Goal: Use online tool/utility: Utilize a website feature to perform a specific function

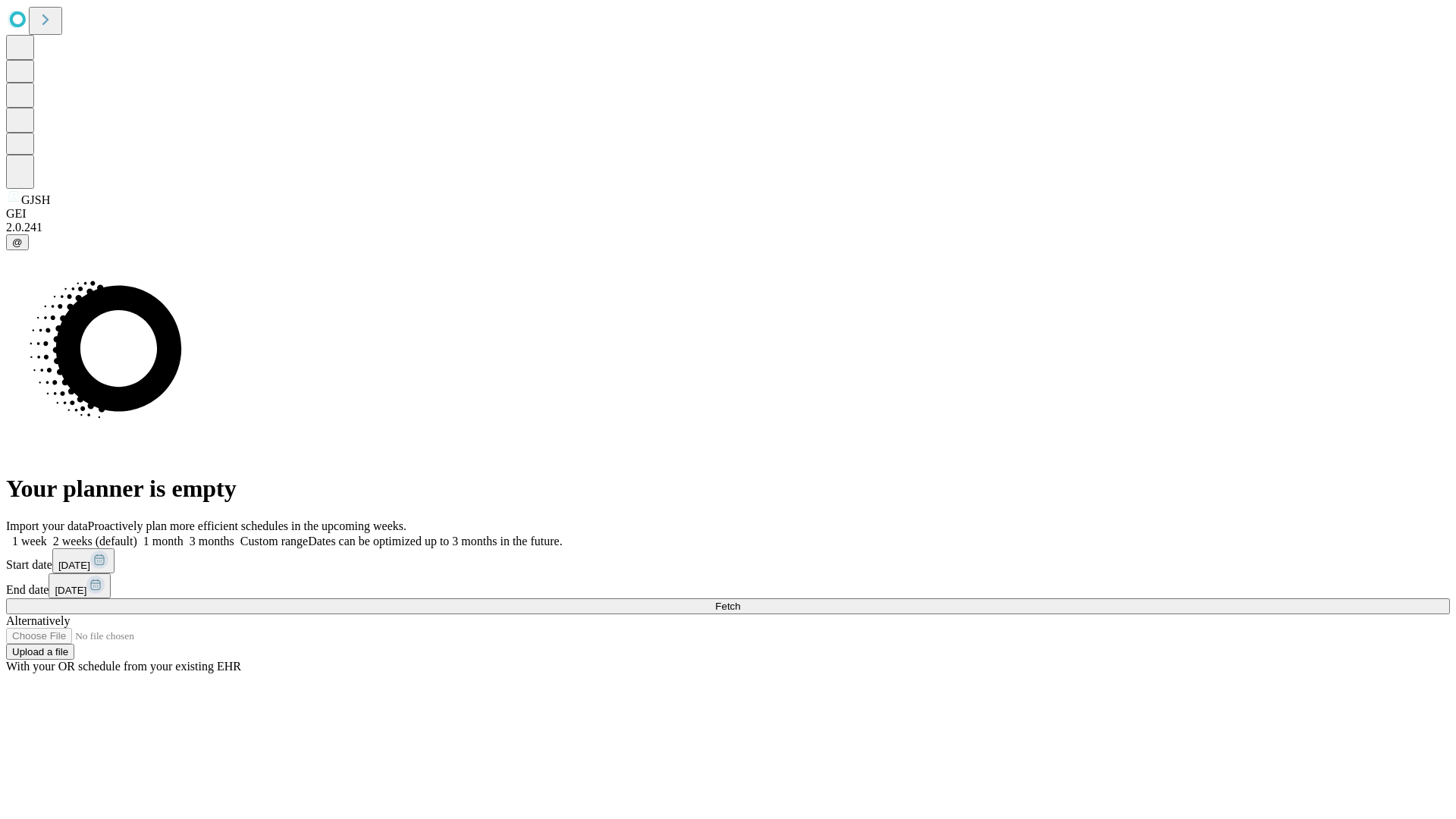
click at [740, 601] on span "Fetch" at bounding box center [727, 606] width 25 height 11
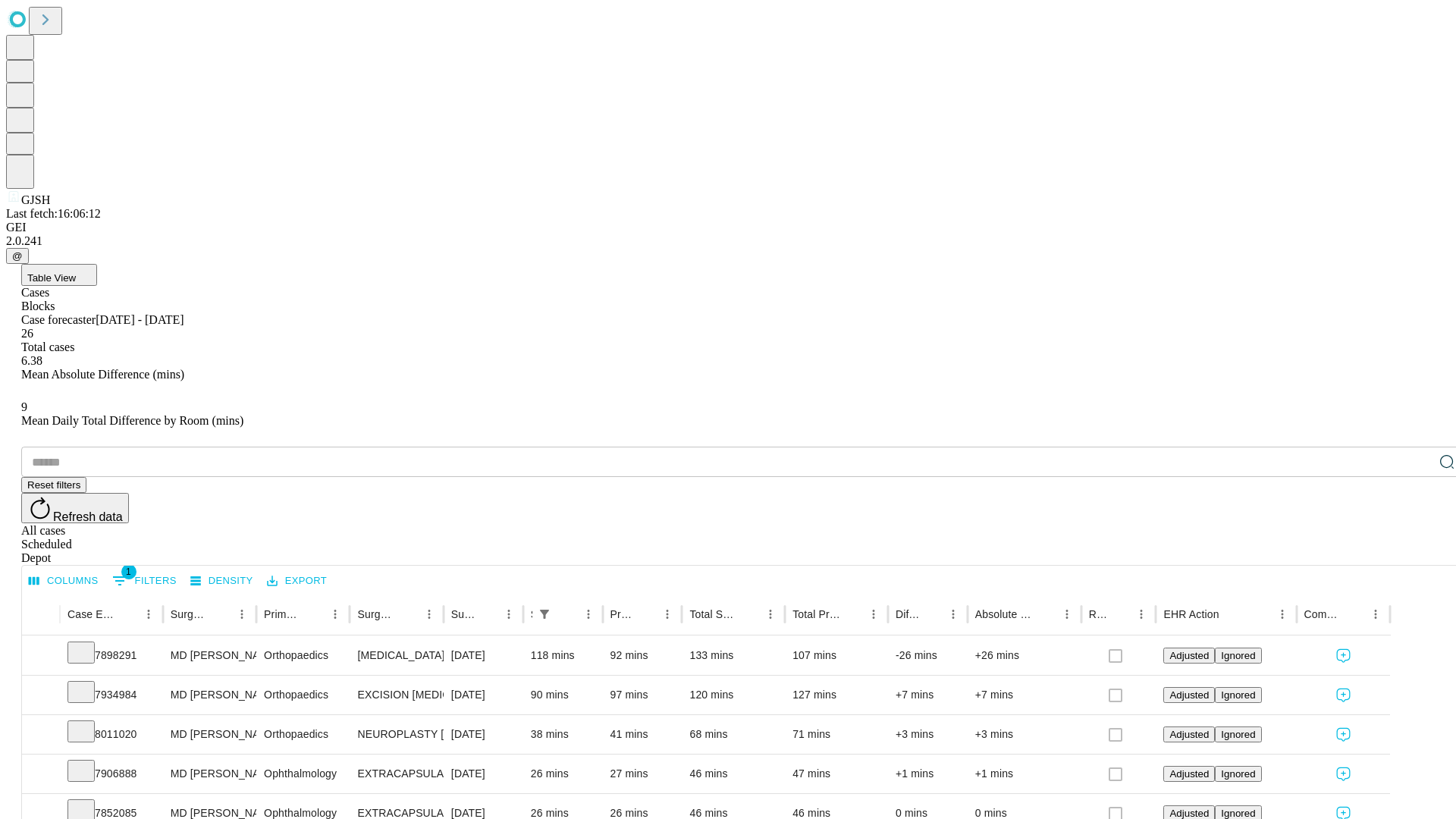
click at [75, 272] on span "Table View" at bounding box center [51, 278] width 48 height 11
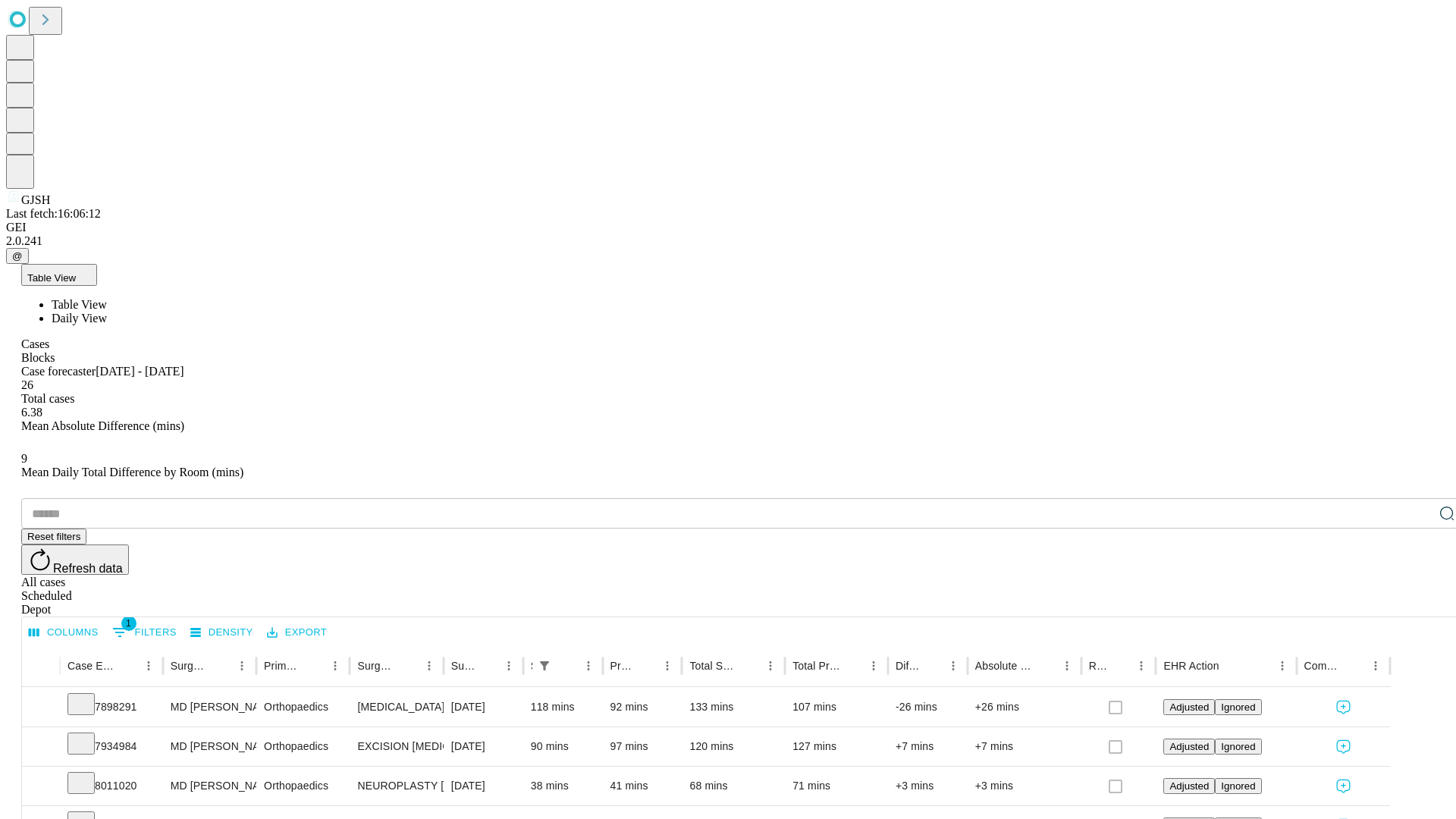
click at [107, 312] on span "Daily View" at bounding box center [79, 318] width 55 height 13
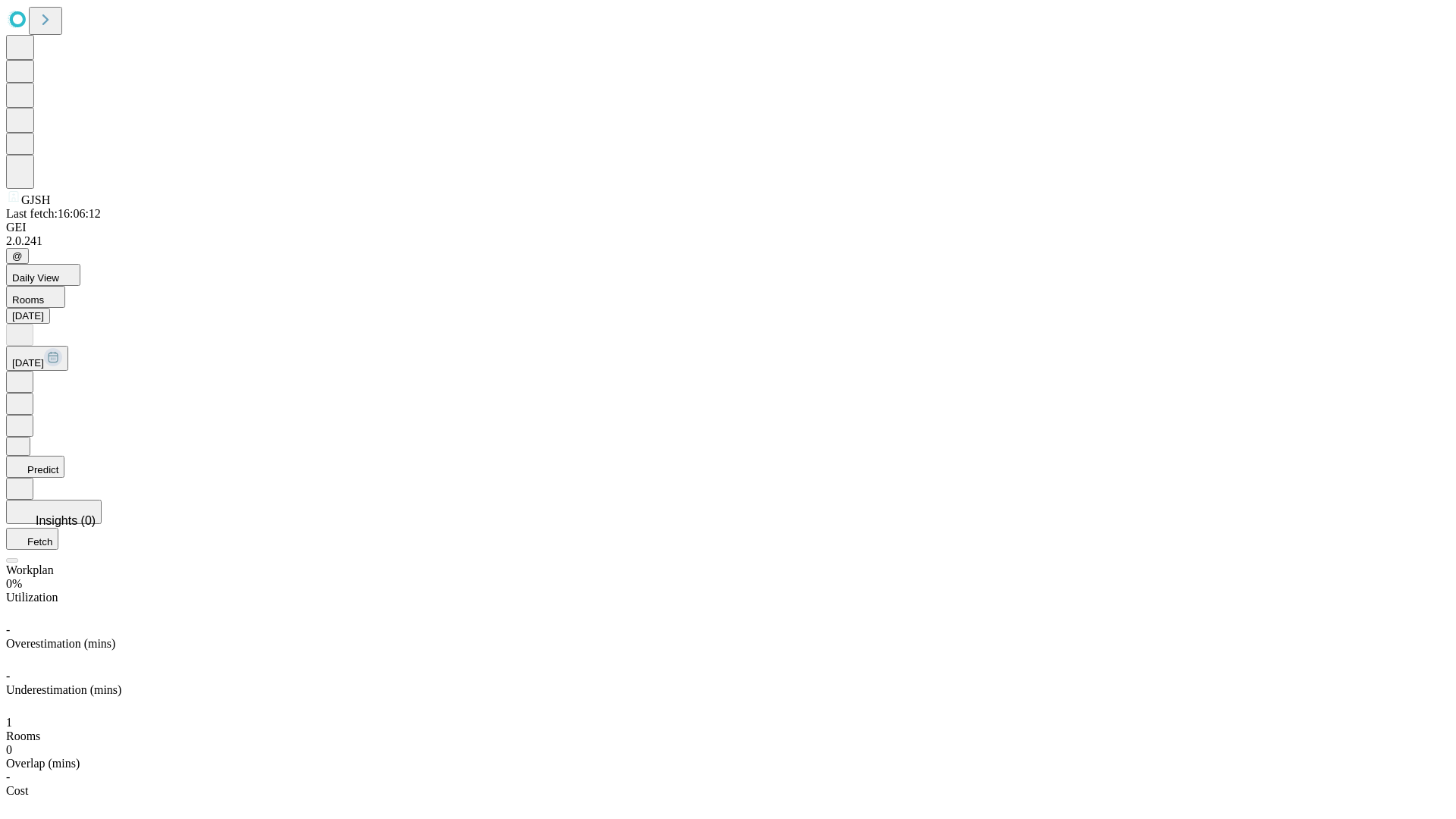
click at [64, 456] on button "Predict" at bounding box center [35, 467] width 59 height 22
